Goal: Complete application form

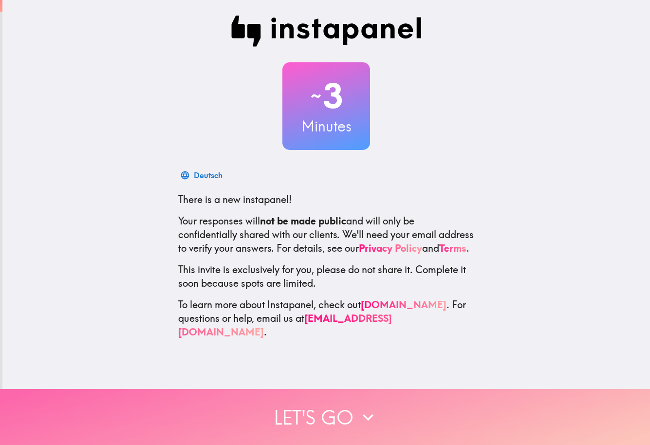
click at [287, 405] on button "Let's go" at bounding box center [325, 417] width 650 height 56
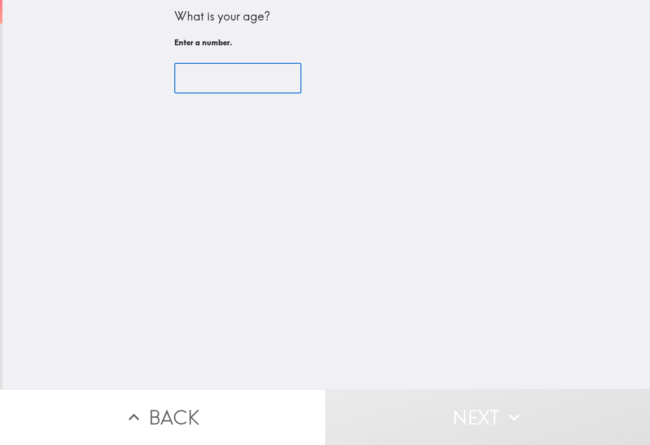
click at [219, 85] on input "number" at bounding box center [237, 78] width 127 height 30
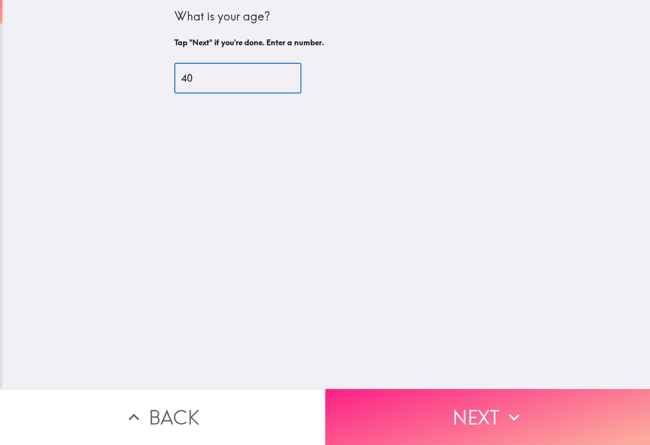
type input "40"
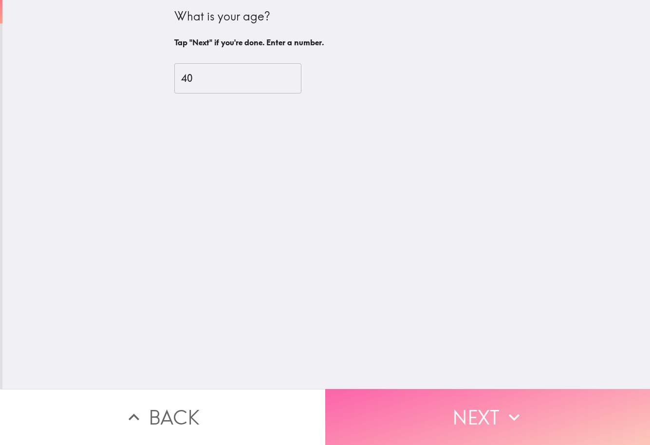
click at [452, 401] on button "Next" at bounding box center [487, 417] width 325 height 56
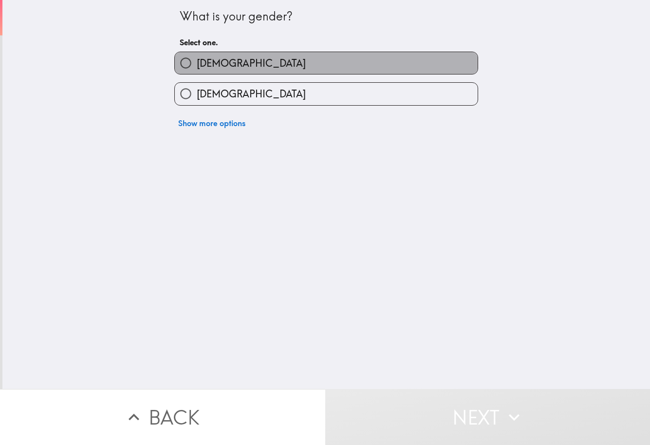
click at [197, 56] on span "[DEMOGRAPHIC_DATA]" at bounding box center [251, 63] width 109 height 14
click at [197, 56] on input "[DEMOGRAPHIC_DATA]" at bounding box center [186, 63] width 22 height 22
radio input "true"
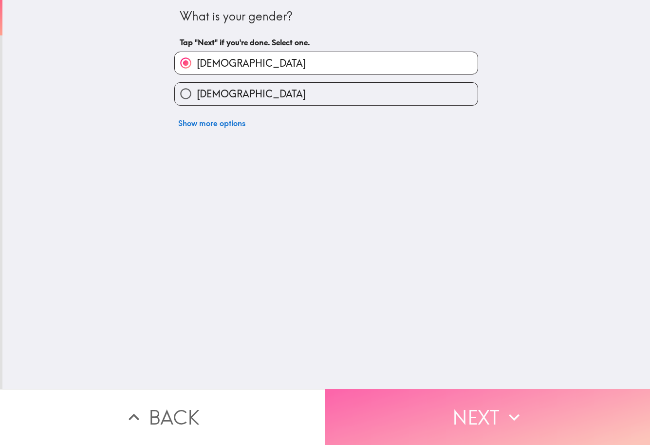
click at [436, 395] on button "Next" at bounding box center [487, 417] width 325 height 56
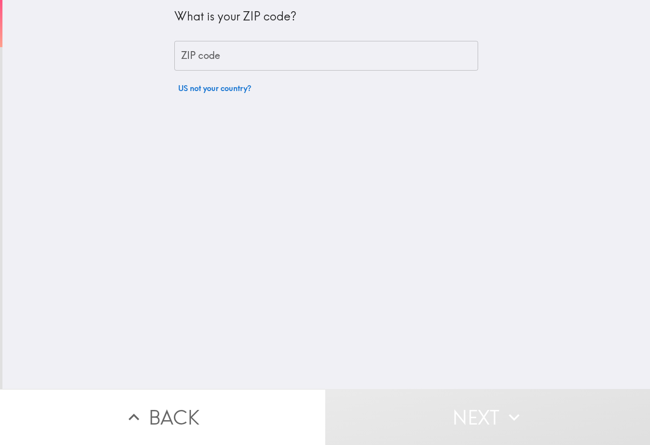
click at [328, 58] on input "ZIP code" at bounding box center [326, 56] width 304 height 30
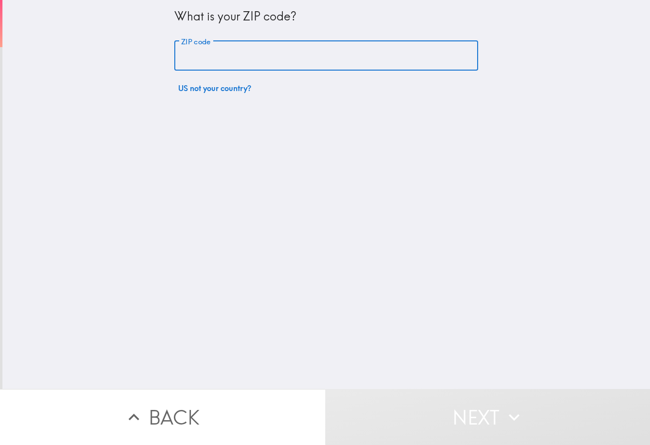
type input "9"
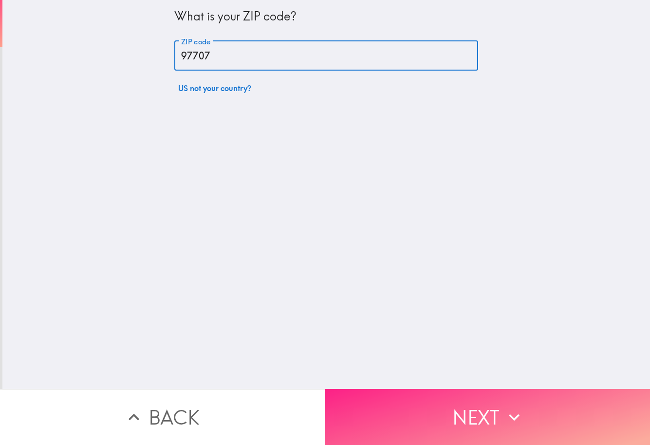
type input "97707"
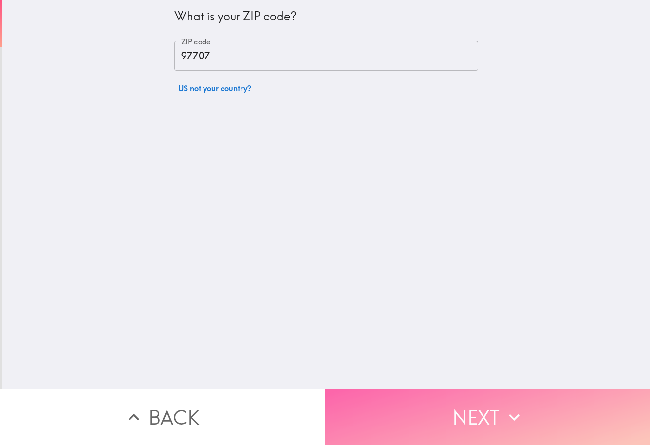
click at [478, 395] on button "Next" at bounding box center [487, 417] width 325 height 56
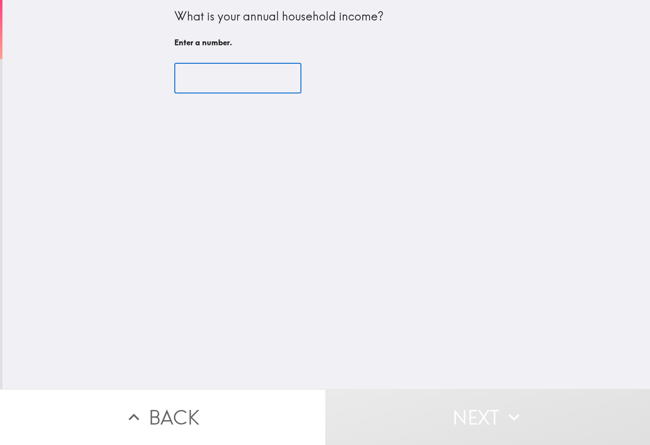
click at [204, 72] on input "number" at bounding box center [237, 78] width 127 height 30
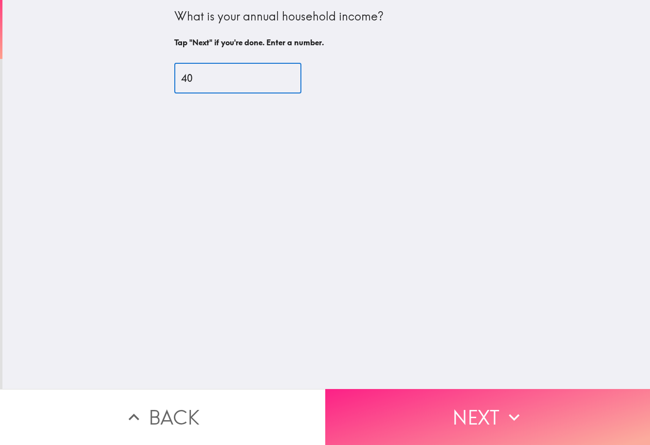
type input "40"
click at [442, 407] on button "Next" at bounding box center [487, 417] width 325 height 56
